Goal: Information Seeking & Learning: Learn about a topic

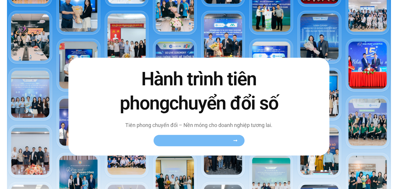
click at [214, 145] on link "Xem toàn bộ câu chuyện khách hàng" at bounding box center [199, 140] width 91 height 11
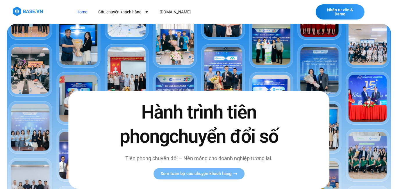
click at [176, 148] on h2 "Hành trình tiên phong chuyển đổi số" at bounding box center [199, 124] width 172 height 48
click at [166, 12] on link "[DOMAIN_NAME]" at bounding box center [176, 12] width 40 height 11
click at [178, 117] on h2 "Hành trình tiên phong chuyển đổi số" at bounding box center [199, 124] width 172 height 48
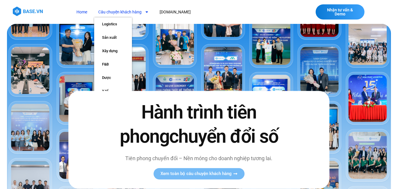
click at [125, 11] on link "Câu chuyện khách hàng" at bounding box center [123, 12] width 59 height 11
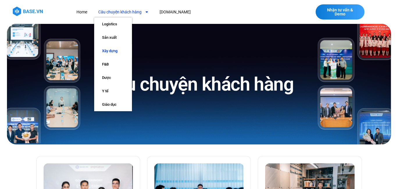
click at [116, 54] on link "Xây dựng" at bounding box center [113, 50] width 38 height 13
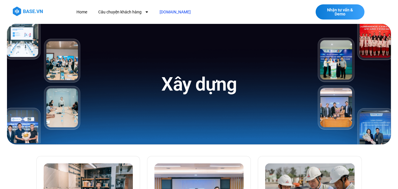
click at [167, 8] on link "[DOMAIN_NAME]" at bounding box center [176, 12] width 40 height 11
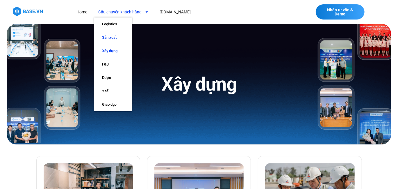
click at [116, 40] on link "Sản xuất" at bounding box center [113, 37] width 38 height 13
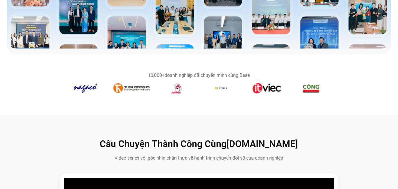
scroll to position [233, 0]
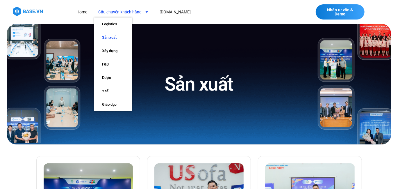
click at [237, 105] on div "Sản xuất" at bounding box center [199, 84] width 224 height 120
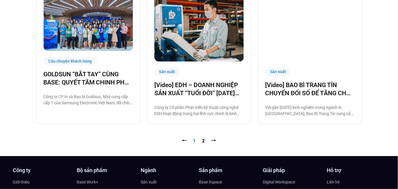
scroll to position [611, 0]
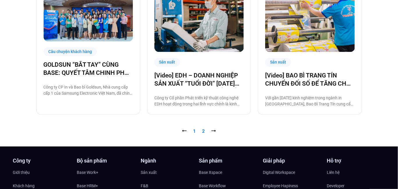
click at [205, 130] on link "Trang 2" at bounding box center [203, 131] width 3 height 6
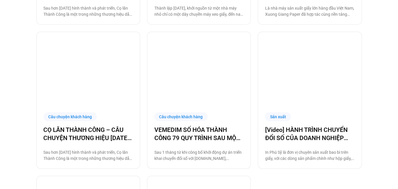
scroll to position [291, 0]
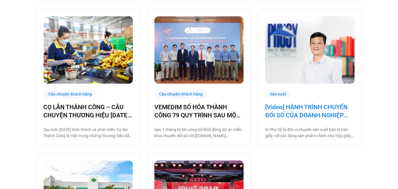
click at [298, 112] on link "[Video] HÀNH TRÌNH CHUYỂN ĐỔI SỐ CỦA DOANH NGHIỆP SẢN XUẤT IN [GEOGRAPHIC_DATA]" at bounding box center [309, 111] width 89 height 16
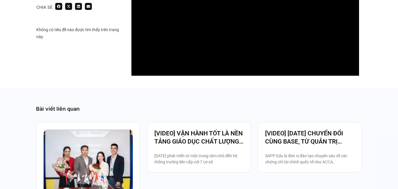
scroll to position [669, 0]
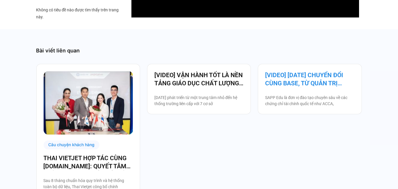
click at [306, 78] on link "[VIDEO] 5 NĂM CHUYỂN ĐỔI CÙNG BASE, TỪ QUẢN TRỊ NHÂN SỰ ĐẾN VẬN HÀNH TOÀN BỘ TỔ…" at bounding box center [309, 79] width 89 height 16
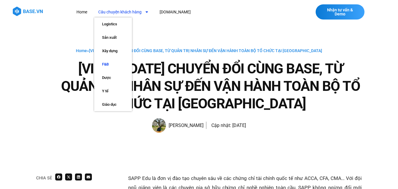
click at [109, 65] on link "F&B" at bounding box center [113, 64] width 38 height 13
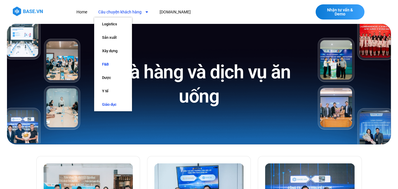
click at [109, 104] on link "Giáo dục" at bounding box center [113, 104] width 38 height 13
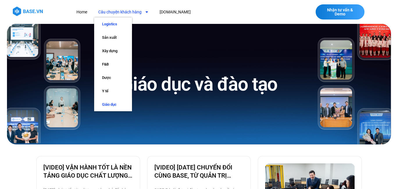
click at [117, 27] on link "Logistics" at bounding box center [113, 23] width 38 height 13
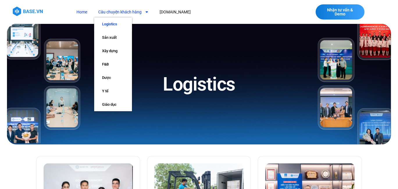
click at [82, 13] on link "Home" at bounding box center [81, 12] width 19 height 11
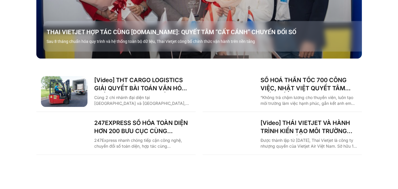
scroll to position [935, 0]
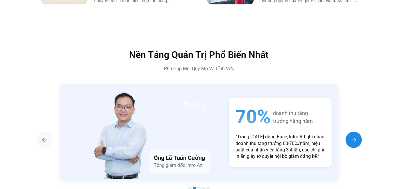
click at [356, 136] on img "Next slide" at bounding box center [354, 139] width 7 height 7
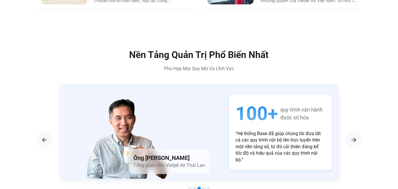
click at [45, 136] on img "Previous slide" at bounding box center [44, 139] width 7 height 7
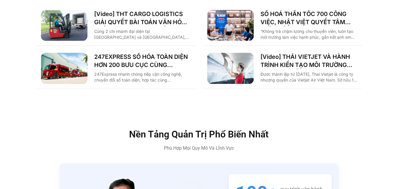
scroll to position [790, 0]
